Goal: Obtain resource: Obtain resource

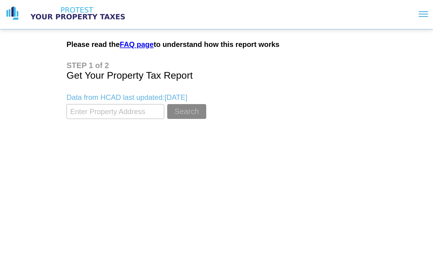
click at [118, 112] on input "textbox" at bounding box center [116, 111] width 98 height 15
type input "2445 stanmore"
click at [188, 112] on button "Search" at bounding box center [186, 111] width 39 height 15
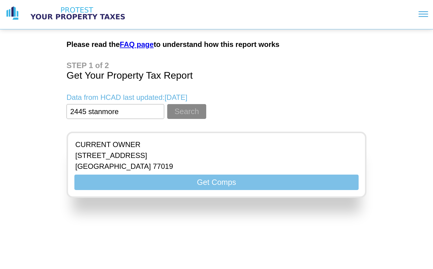
click at [192, 189] on button "Get Comps" at bounding box center [216, 182] width 284 height 15
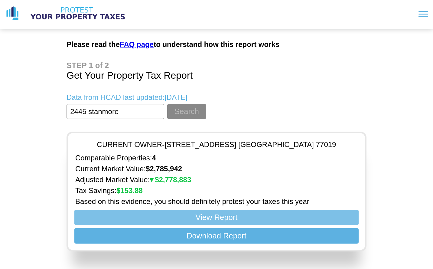
click at [276, 218] on button "View Report" at bounding box center [216, 217] width 284 height 15
click at [195, 216] on button "View Report" at bounding box center [216, 217] width 284 height 15
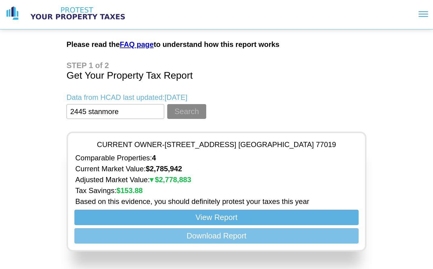
click at [337, 236] on button "Download Report" at bounding box center [216, 235] width 284 height 15
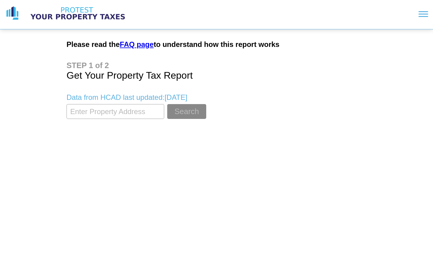
click at [106, 110] on input "textbox" at bounding box center [116, 111] width 98 height 15
type input "12 hackberry"
click at [180, 114] on button "Search" at bounding box center [186, 111] width 39 height 15
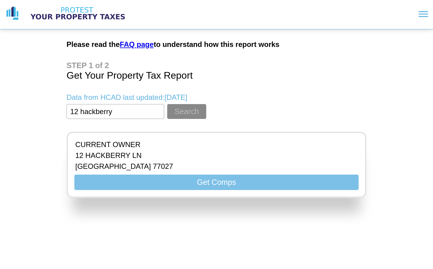
click at [162, 182] on button "Get Comps" at bounding box center [216, 182] width 284 height 15
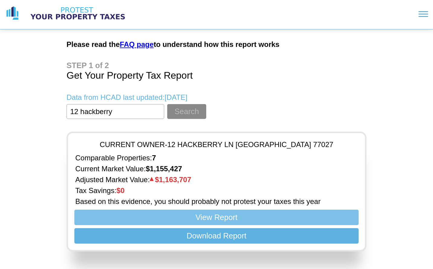
click at [186, 222] on button "View Report" at bounding box center [216, 217] width 284 height 15
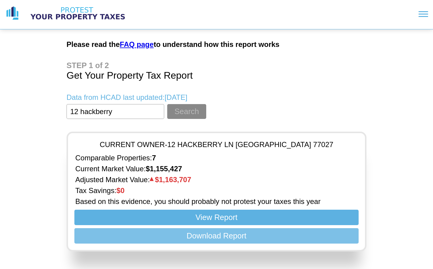
click at [192, 241] on button "Download Report" at bounding box center [216, 235] width 284 height 15
